Goal: Register for event/course

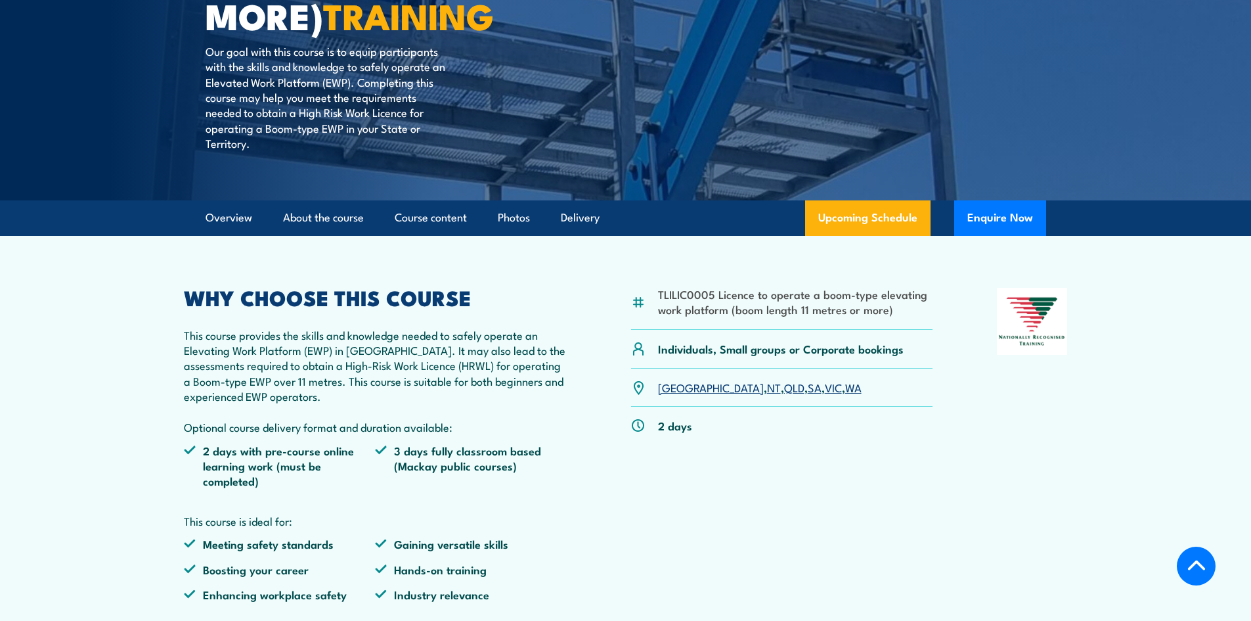
scroll to position [394, 0]
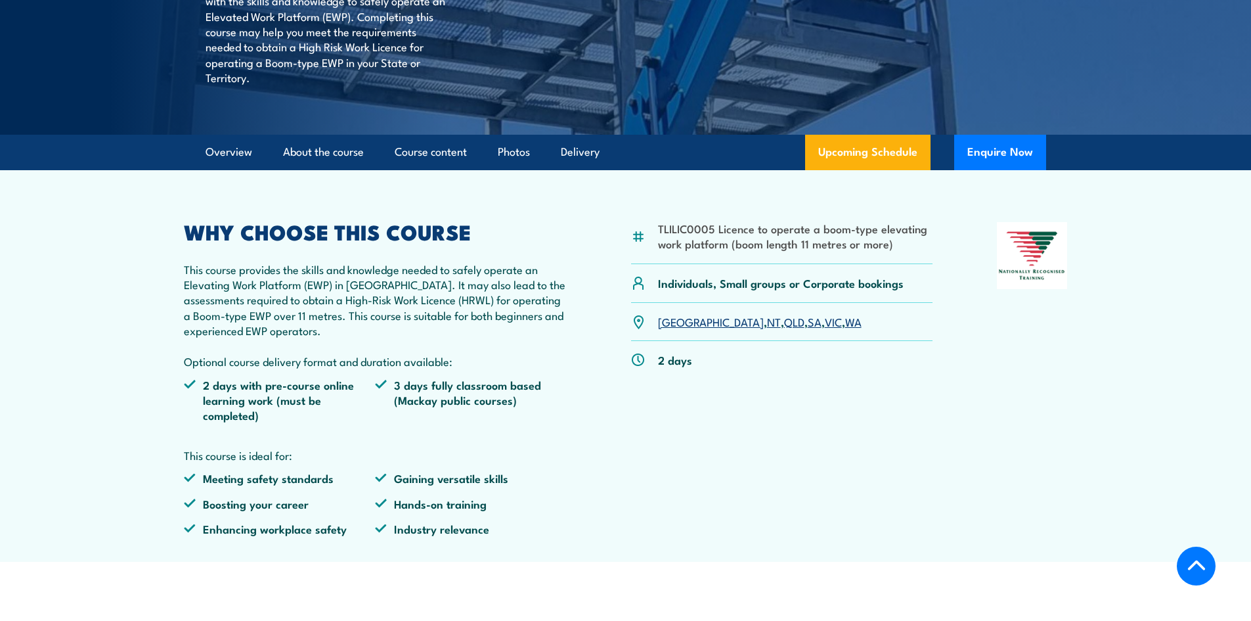
click at [293, 387] on li "2 days with pre-course online learning work (must be completed)" at bounding box center [280, 400] width 192 height 46
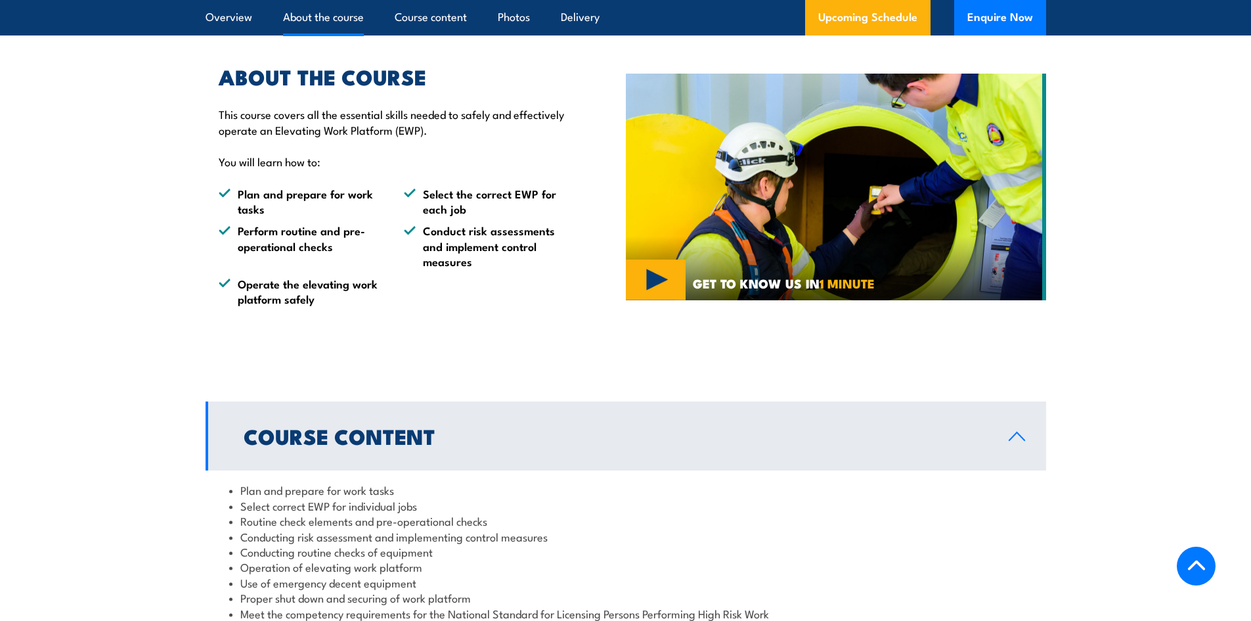
scroll to position [985, 0]
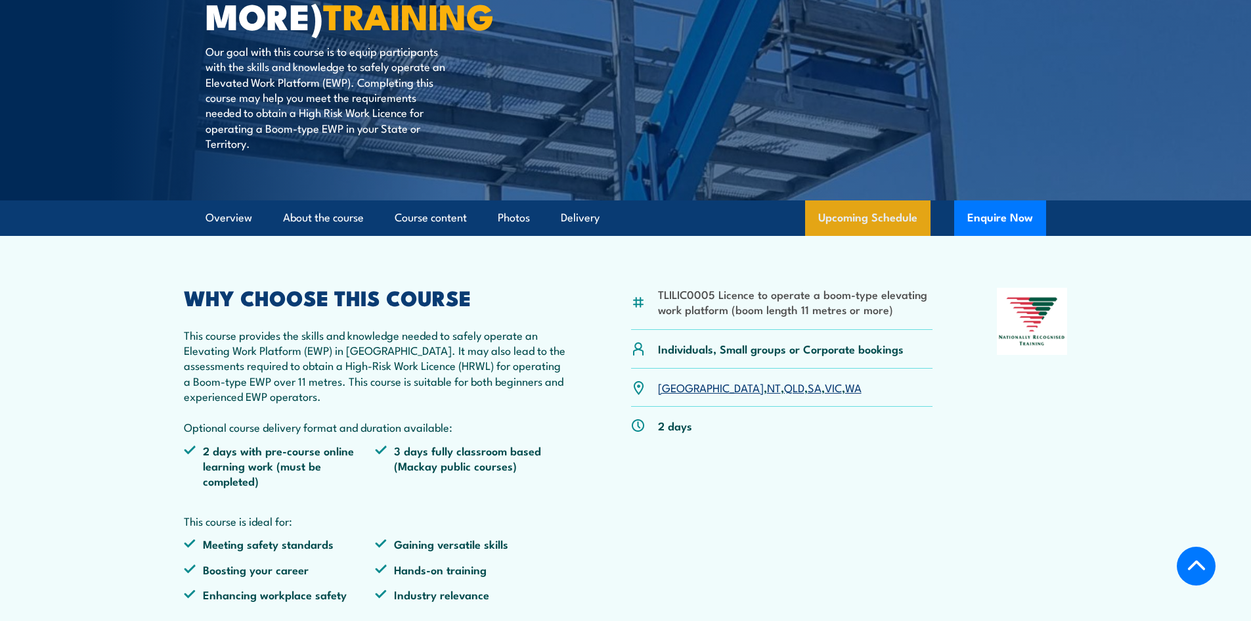
click at [850, 215] on link "Upcoming Schedule" at bounding box center [867, 217] width 125 height 35
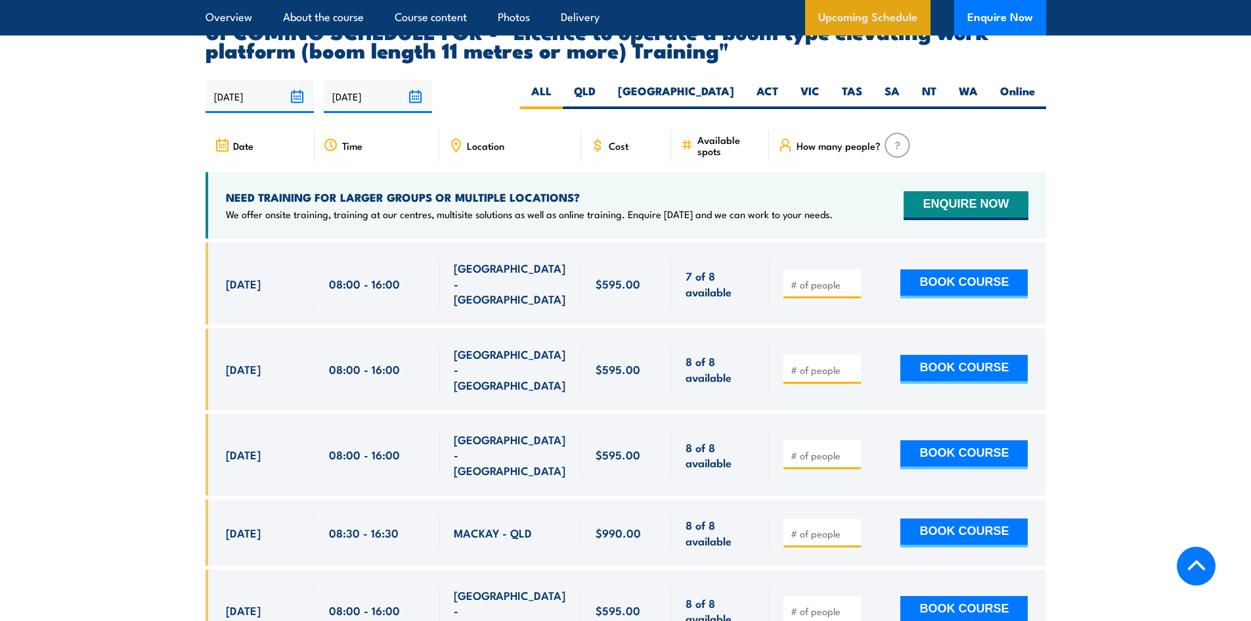
scroll to position [2316, 0]
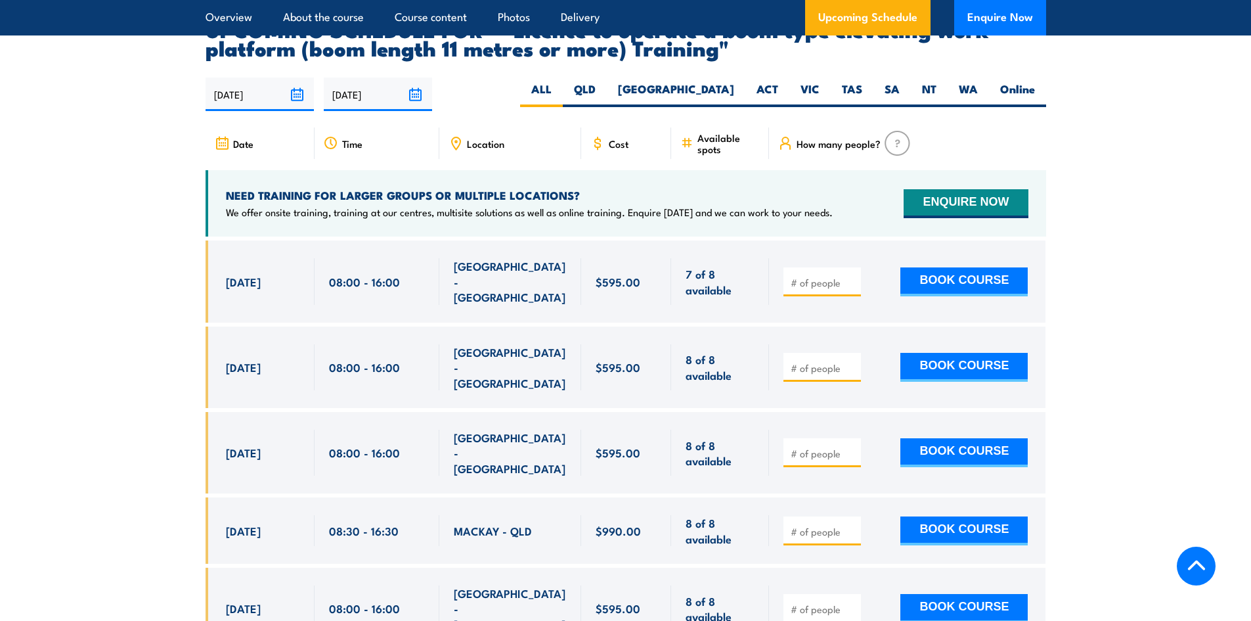
click at [843, 276] on input "number" at bounding box center [824, 282] width 66 height 13
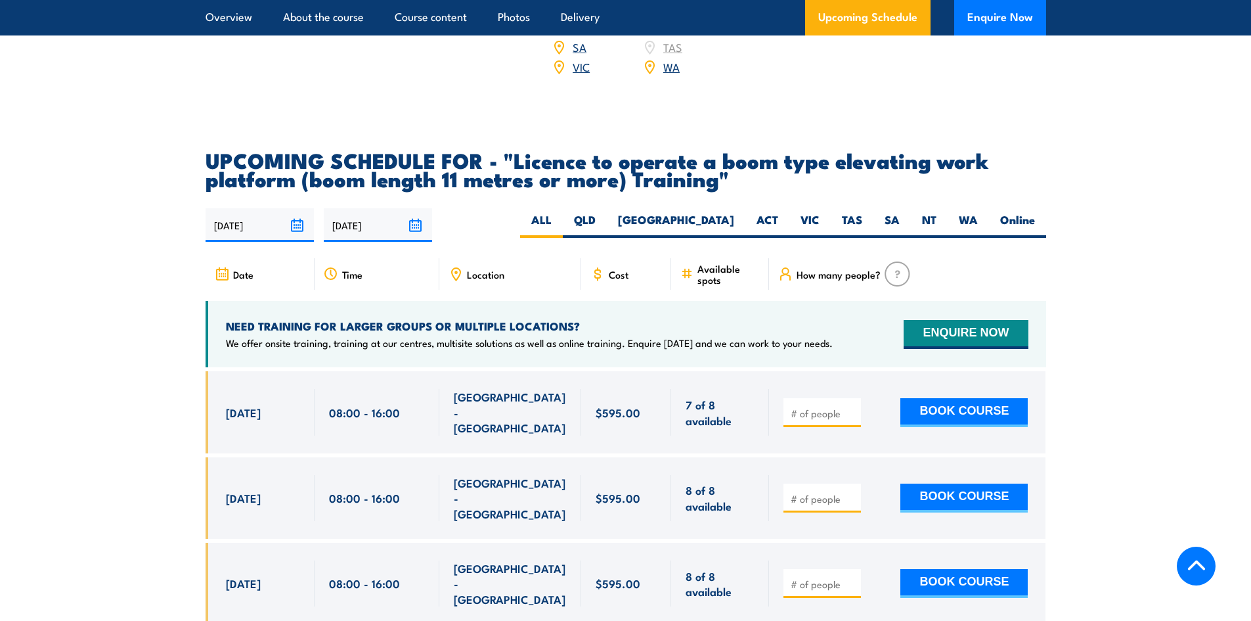
scroll to position [2185, 0]
